Goal: Task Accomplishment & Management: Manage account settings

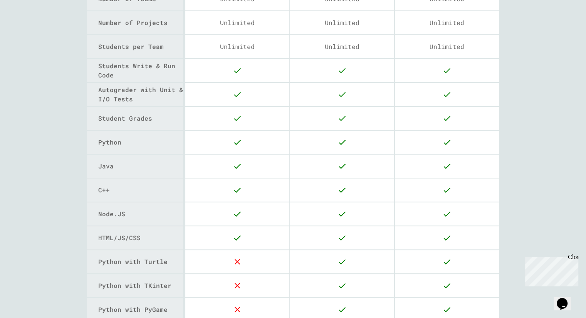
scroll to position [231, 0]
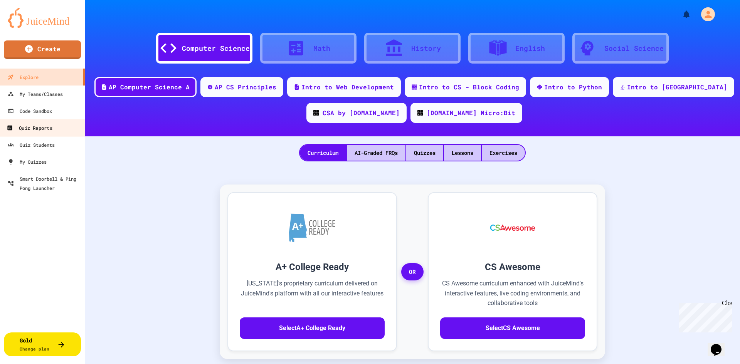
click at [40, 129] on div "Quiz Reports" at bounding box center [29, 128] width 45 height 10
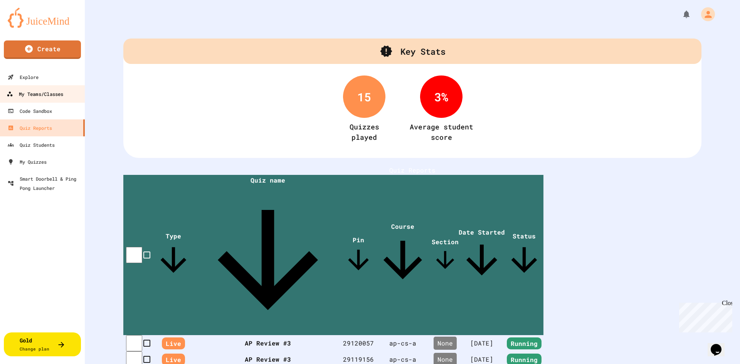
click at [42, 96] on div "My Teams/Classes" at bounding box center [35, 94] width 57 height 10
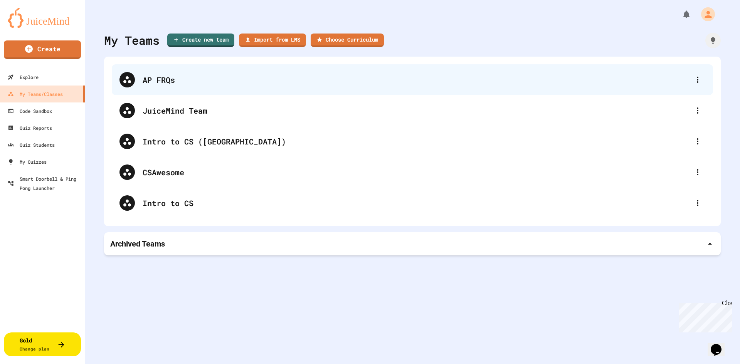
click at [188, 81] on div "AP FRQs" at bounding box center [416, 80] width 547 height 12
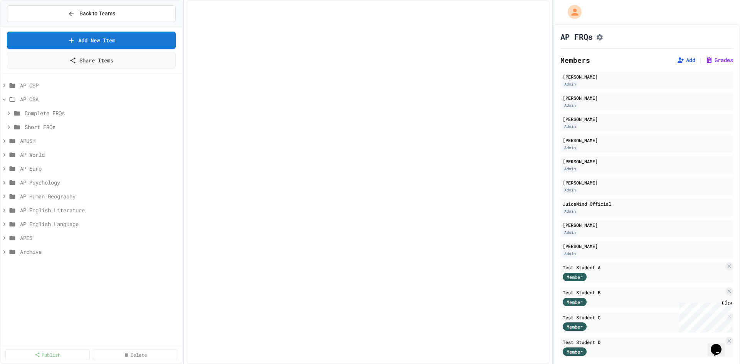
select select "*******"
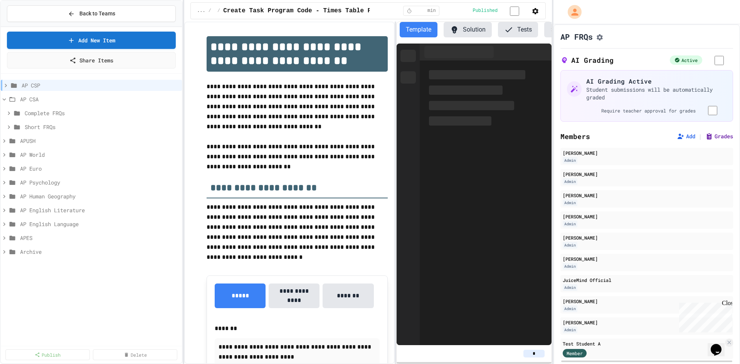
click at [705, 140] on button "Grades" at bounding box center [719, 137] width 28 height 8
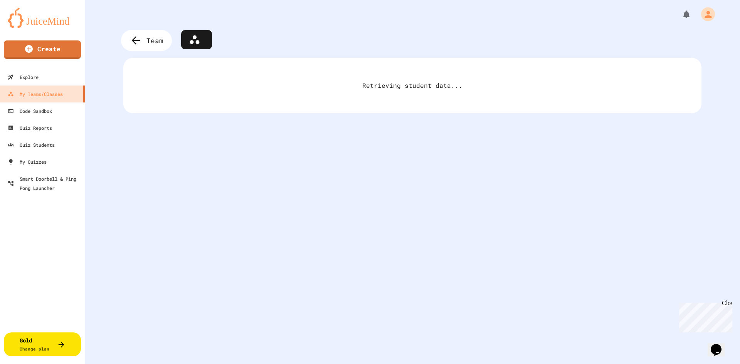
click at [142, 37] on icon at bounding box center [135, 40] width 13 height 13
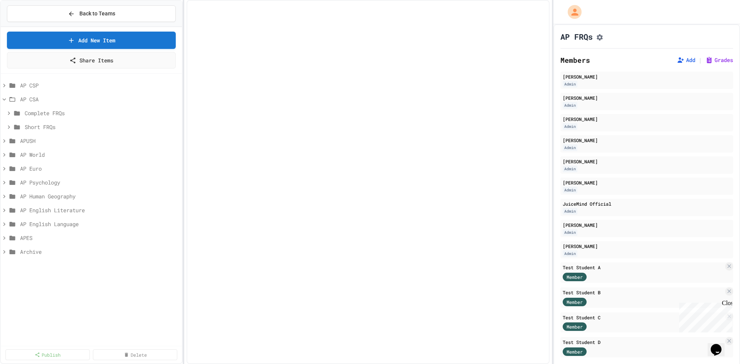
select select "*******"
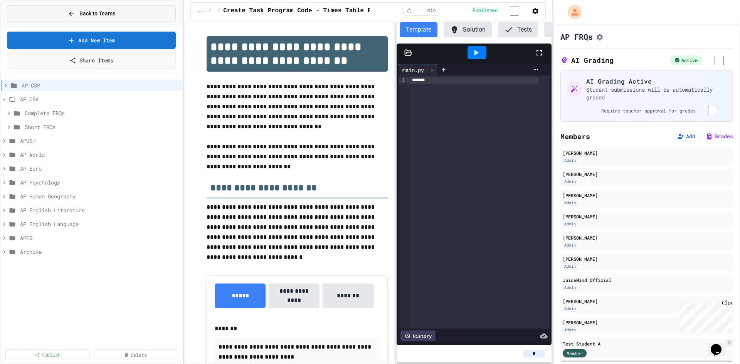
click at [68, 14] on icon at bounding box center [71, 13] width 7 height 7
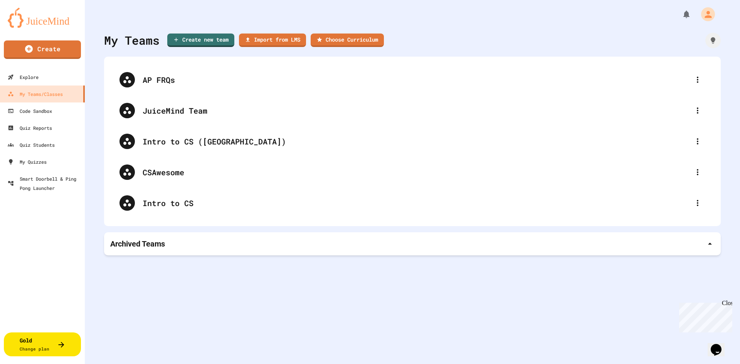
click at [173, 244] on div "Archived Teams" at bounding box center [412, 244] width 604 height 11
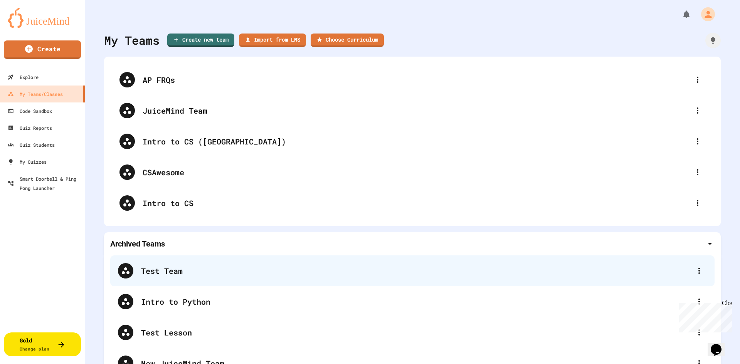
click at [172, 274] on div "Test Team" at bounding box center [416, 271] width 550 height 12
